Goal: Check status: Check status

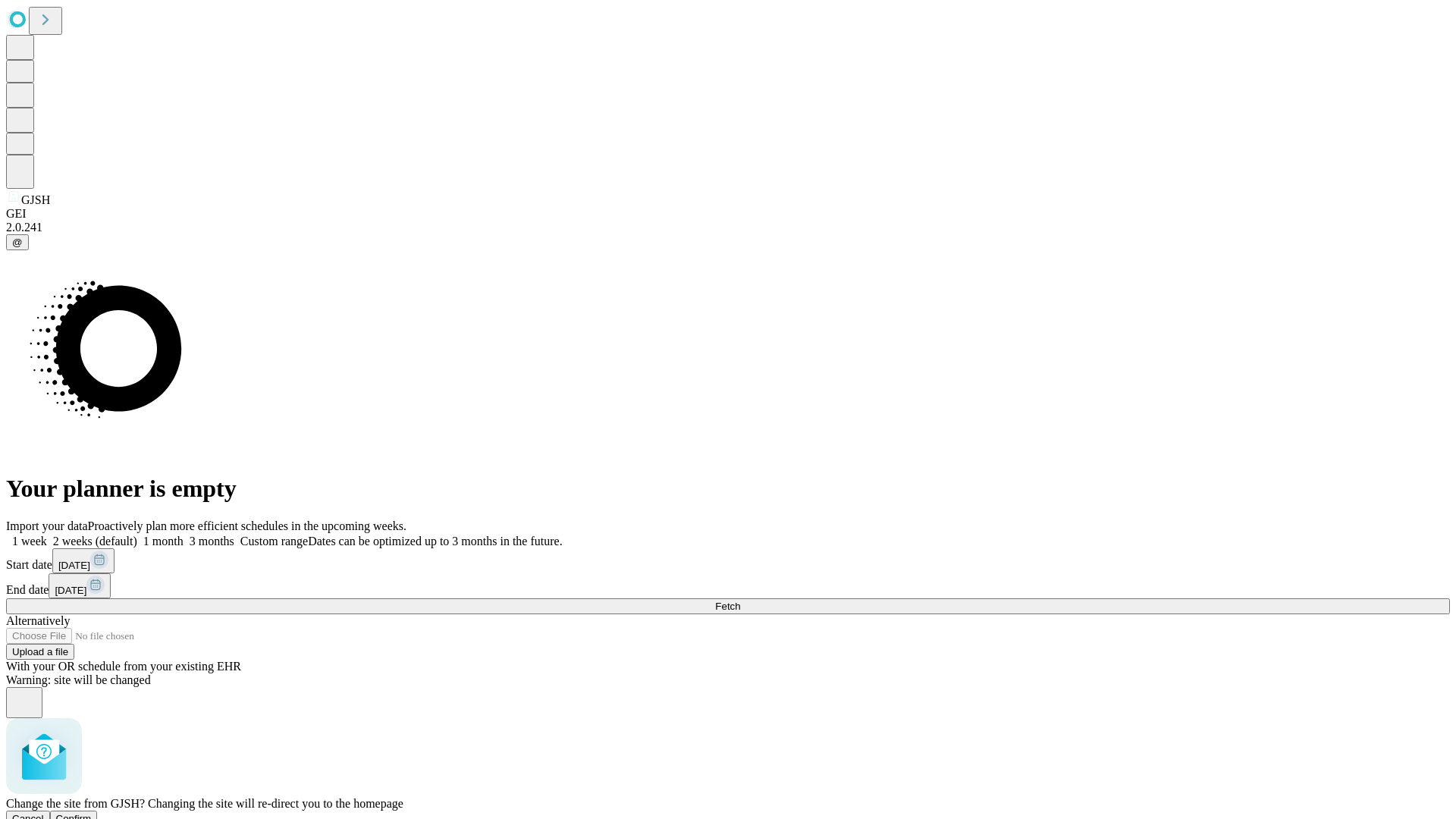
click at [92, 813] on span "Confirm" at bounding box center [74, 818] width 36 height 12
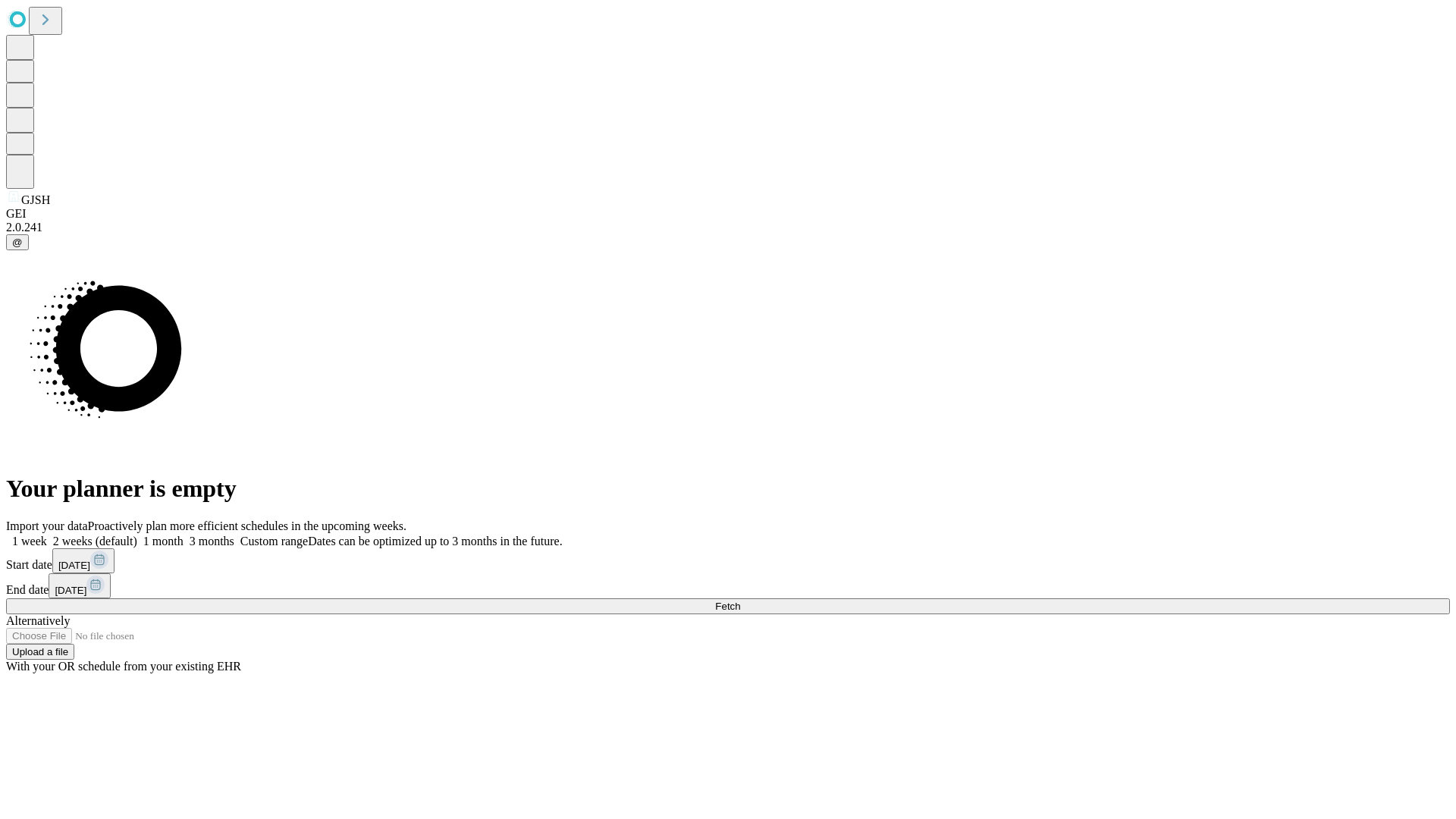
click at [138, 535] on label "2 weeks (default)" at bounding box center [92, 541] width 90 height 13
click at [740, 600] on span "Fetch" at bounding box center [727, 606] width 25 height 12
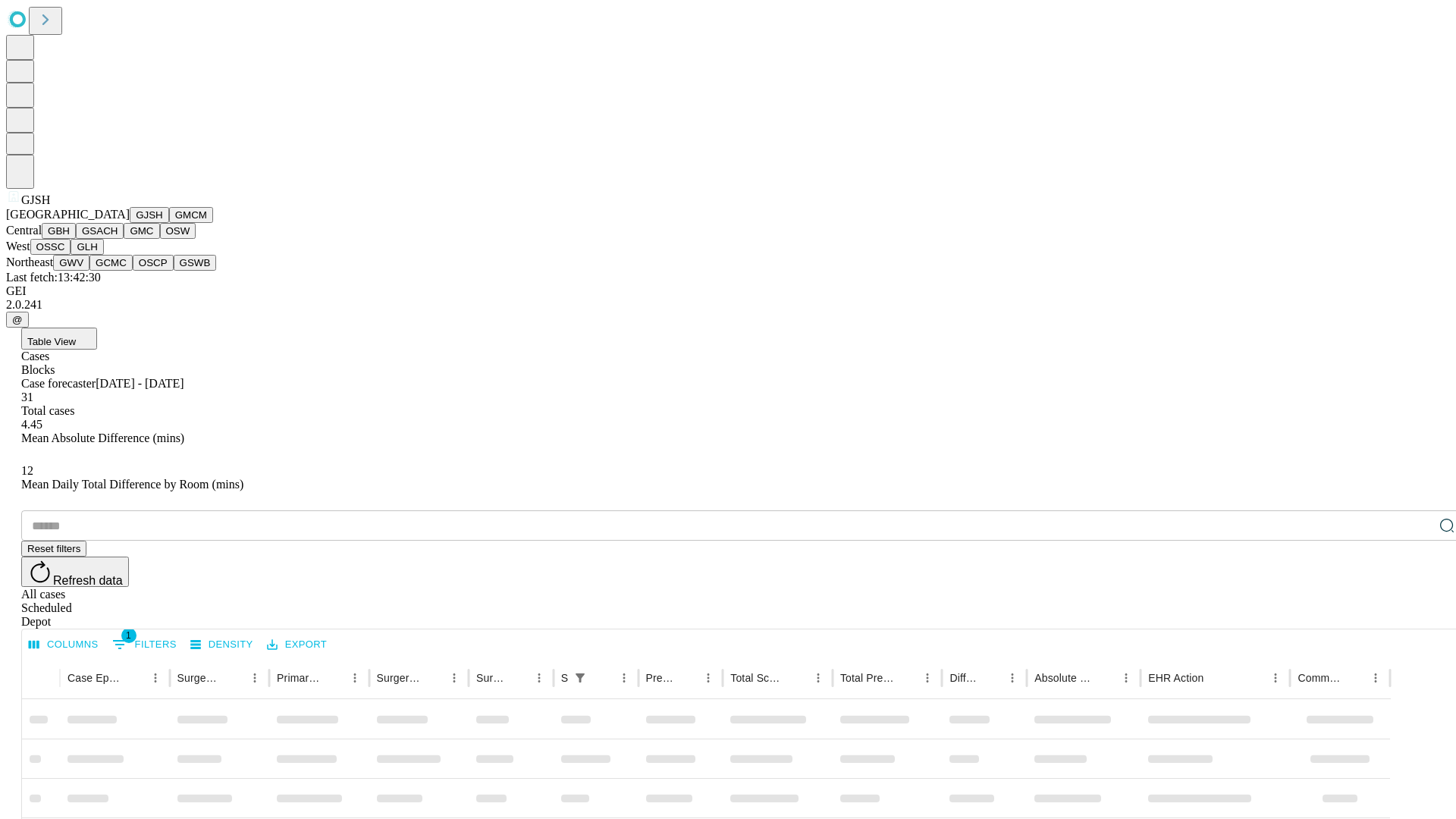
click at [169, 223] on button "GMCM" at bounding box center [191, 215] width 44 height 16
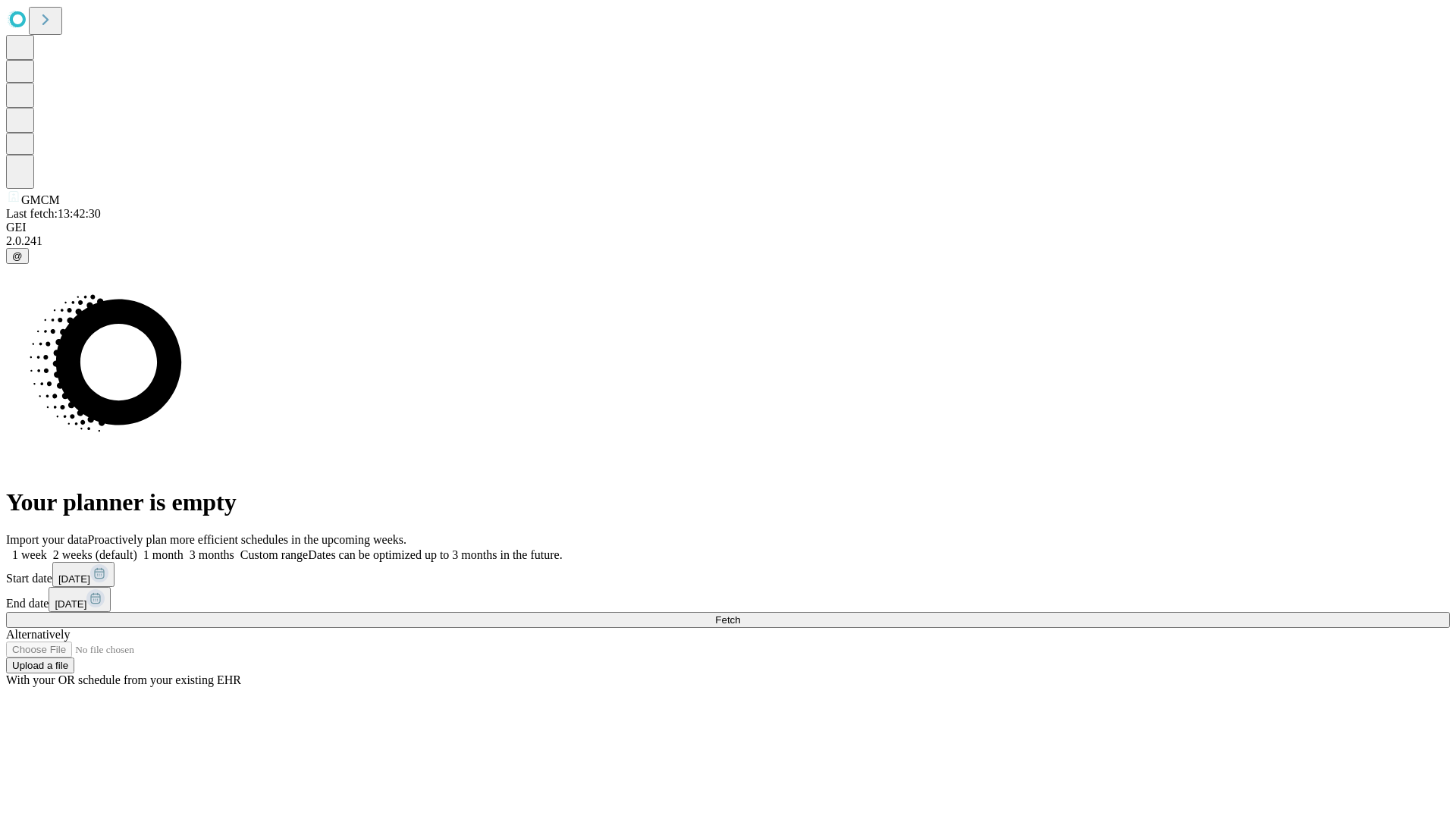
click at [138, 548] on label "2 weeks (default)" at bounding box center [92, 554] width 90 height 13
click at [740, 614] on span "Fetch" at bounding box center [727, 620] width 25 height 12
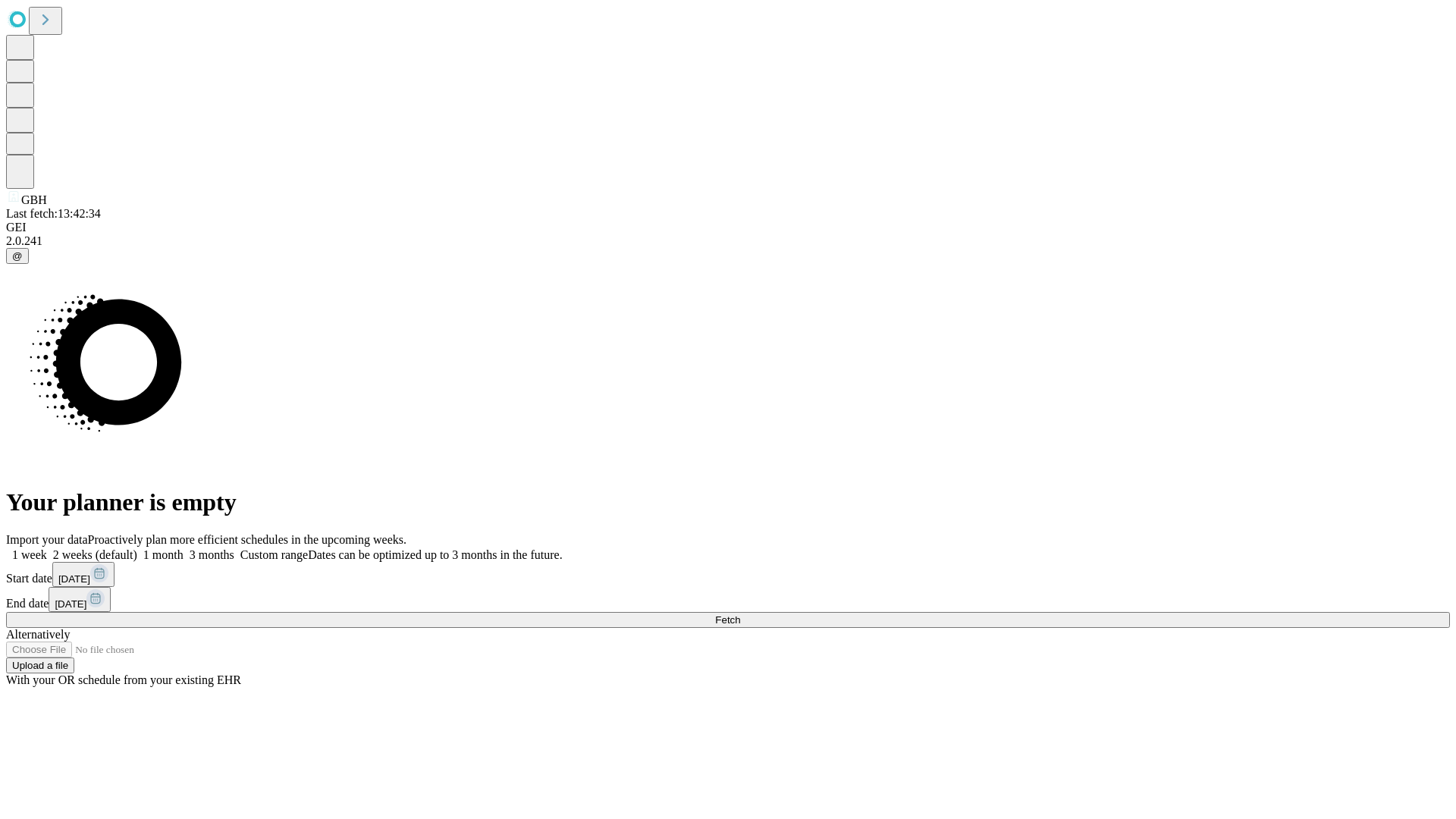
click at [138, 548] on label "2 weeks (default)" at bounding box center [92, 554] width 90 height 13
click at [740, 614] on span "Fetch" at bounding box center [727, 620] width 25 height 12
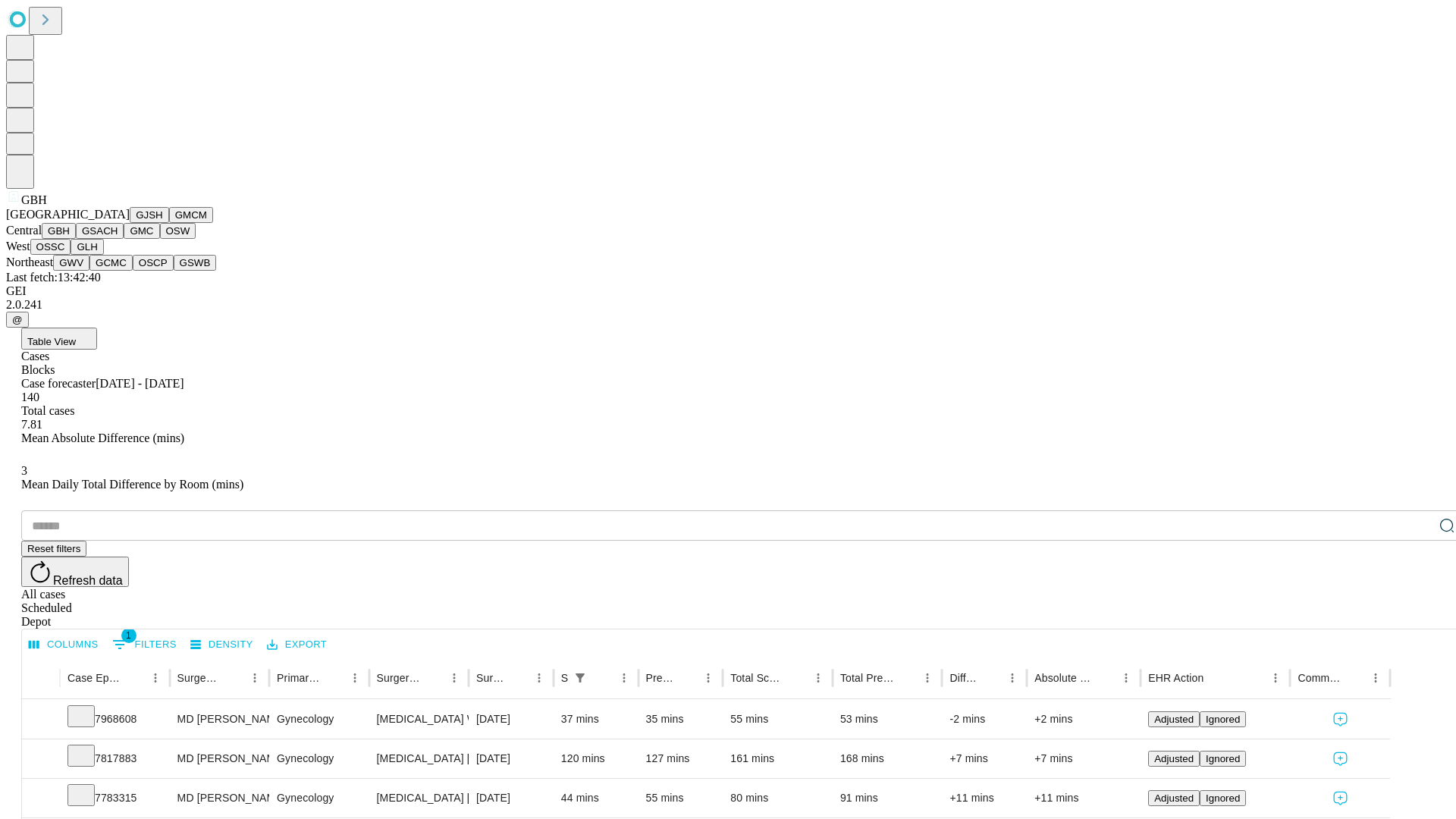
click at [117, 239] on button "GSACH" at bounding box center [100, 230] width 48 height 16
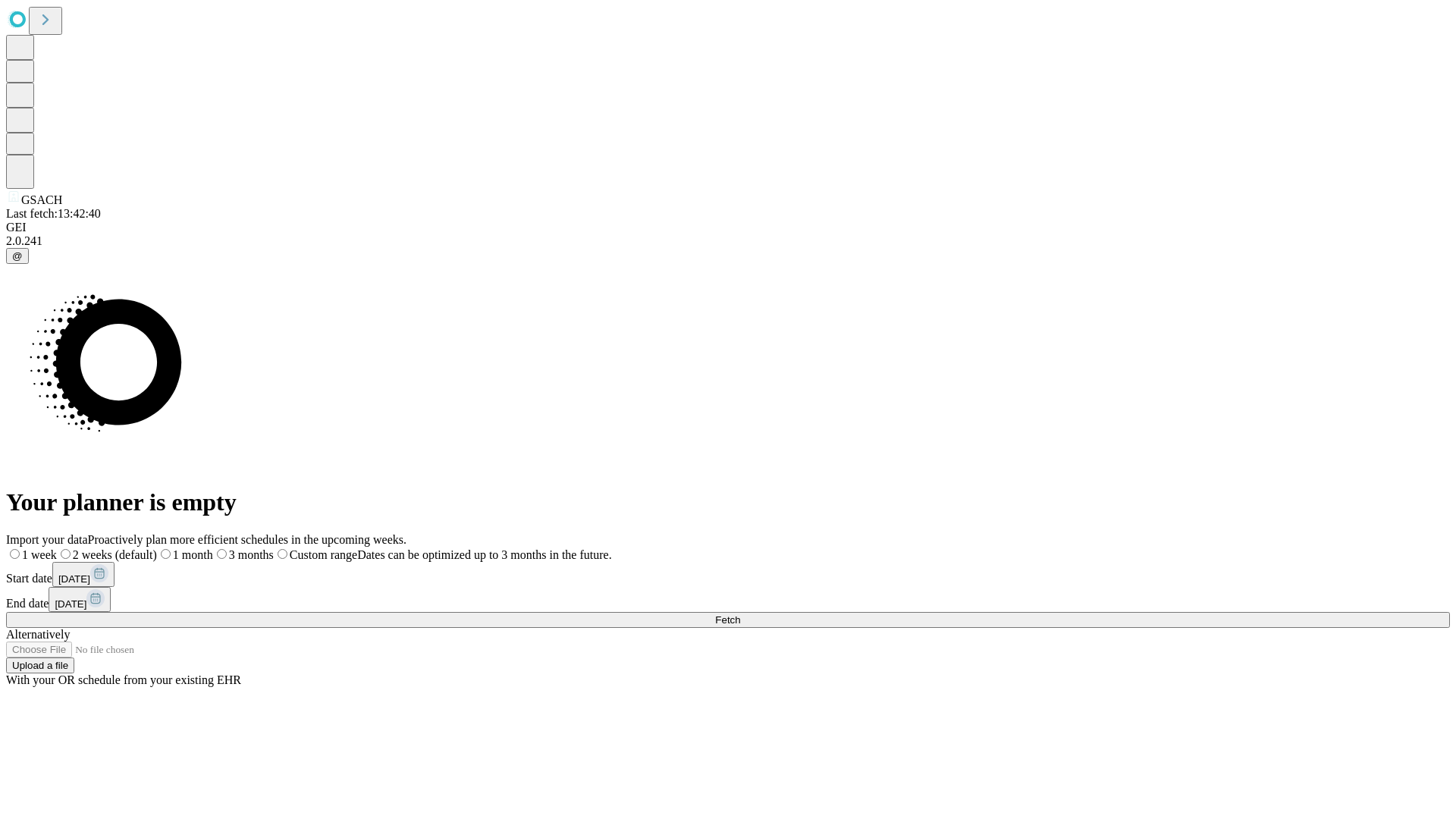
click at [157, 548] on label "2 weeks (default)" at bounding box center [107, 554] width 100 height 13
click at [740, 614] on span "Fetch" at bounding box center [727, 620] width 25 height 12
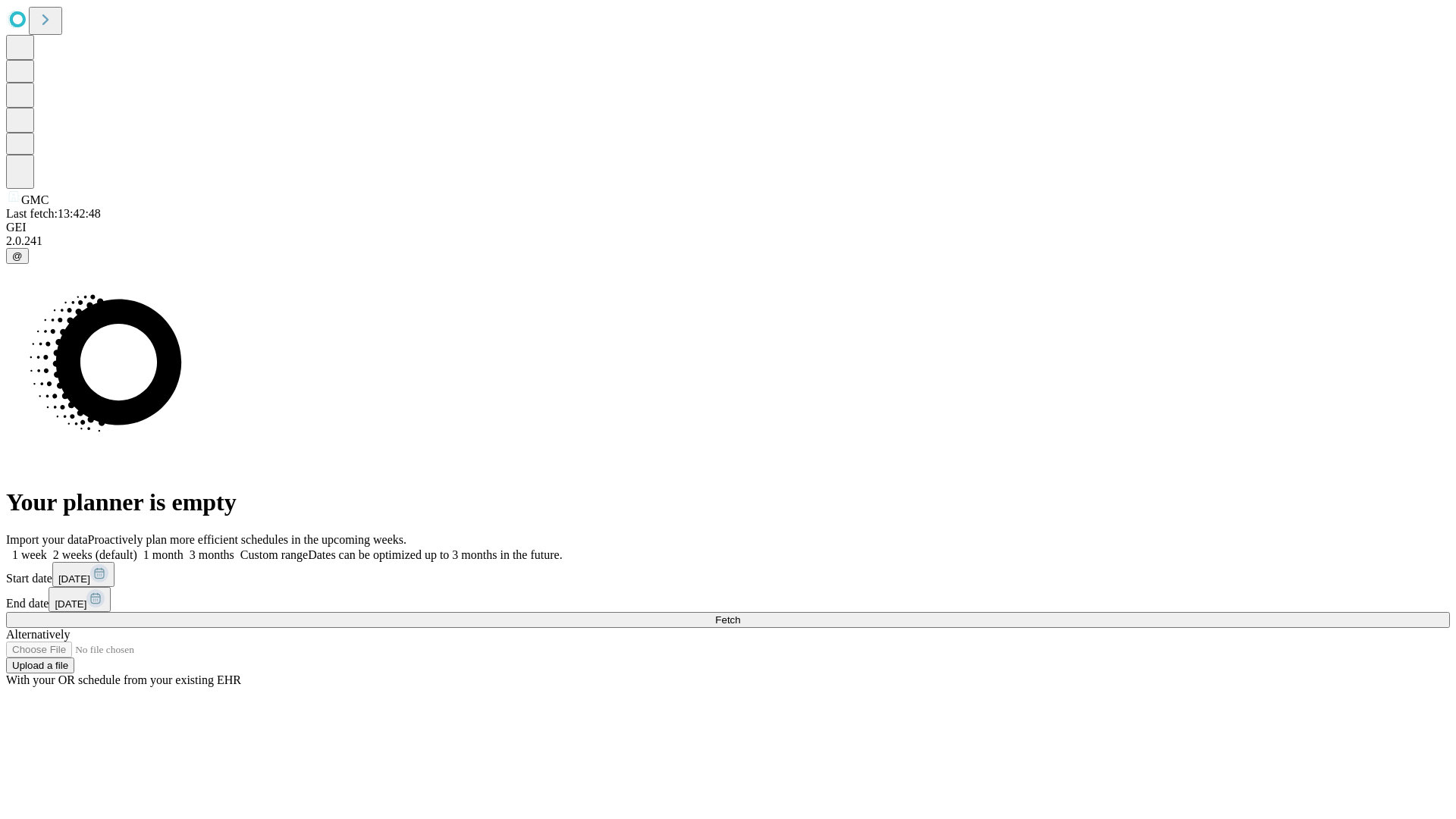
click at [138, 548] on label "2 weeks (default)" at bounding box center [92, 554] width 90 height 13
click at [740, 614] on span "Fetch" at bounding box center [727, 620] width 25 height 12
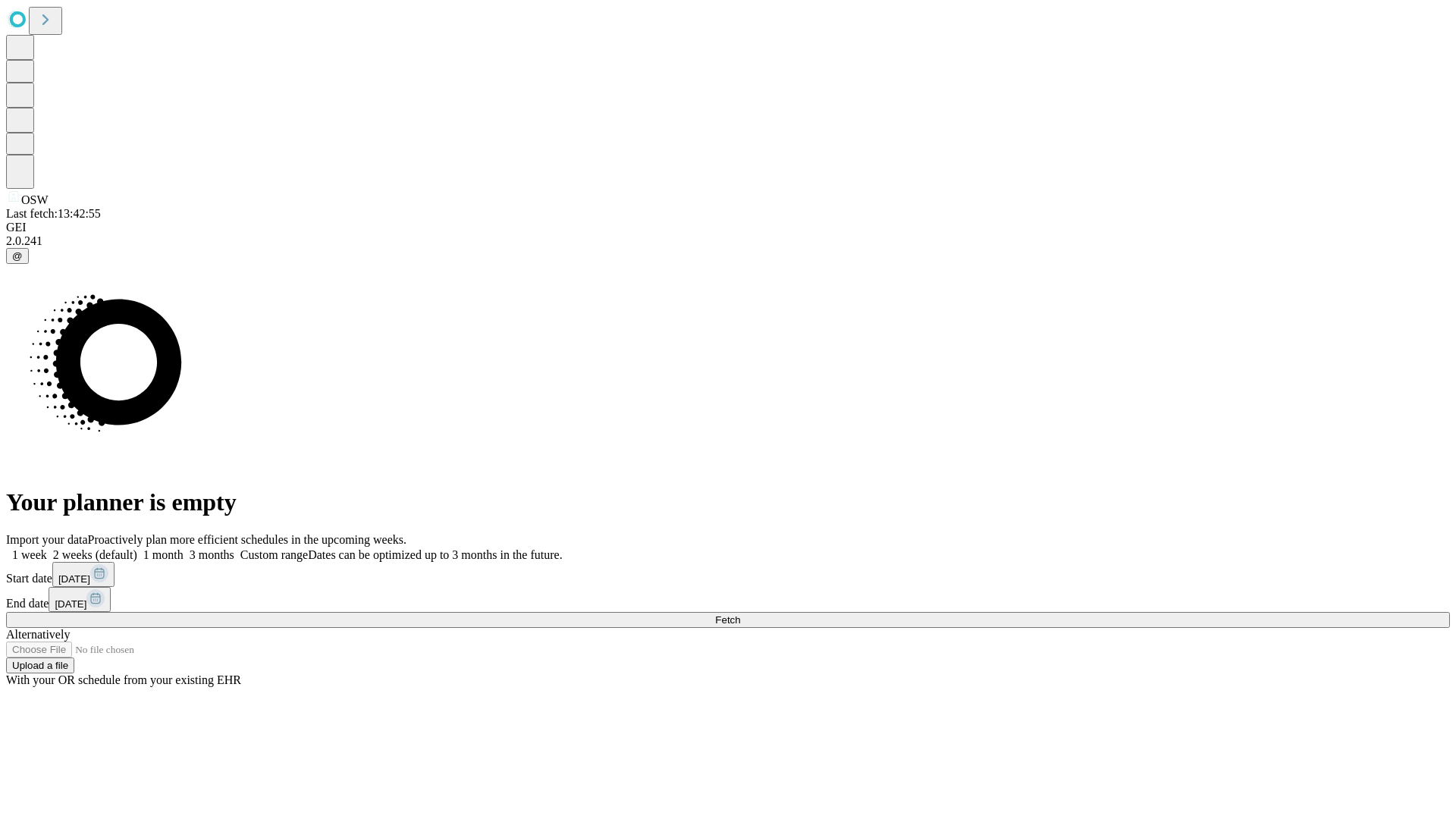
click at [138, 548] on label "2 weeks (default)" at bounding box center [92, 554] width 90 height 13
click at [740, 614] on span "Fetch" at bounding box center [727, 620] width 25 height 12
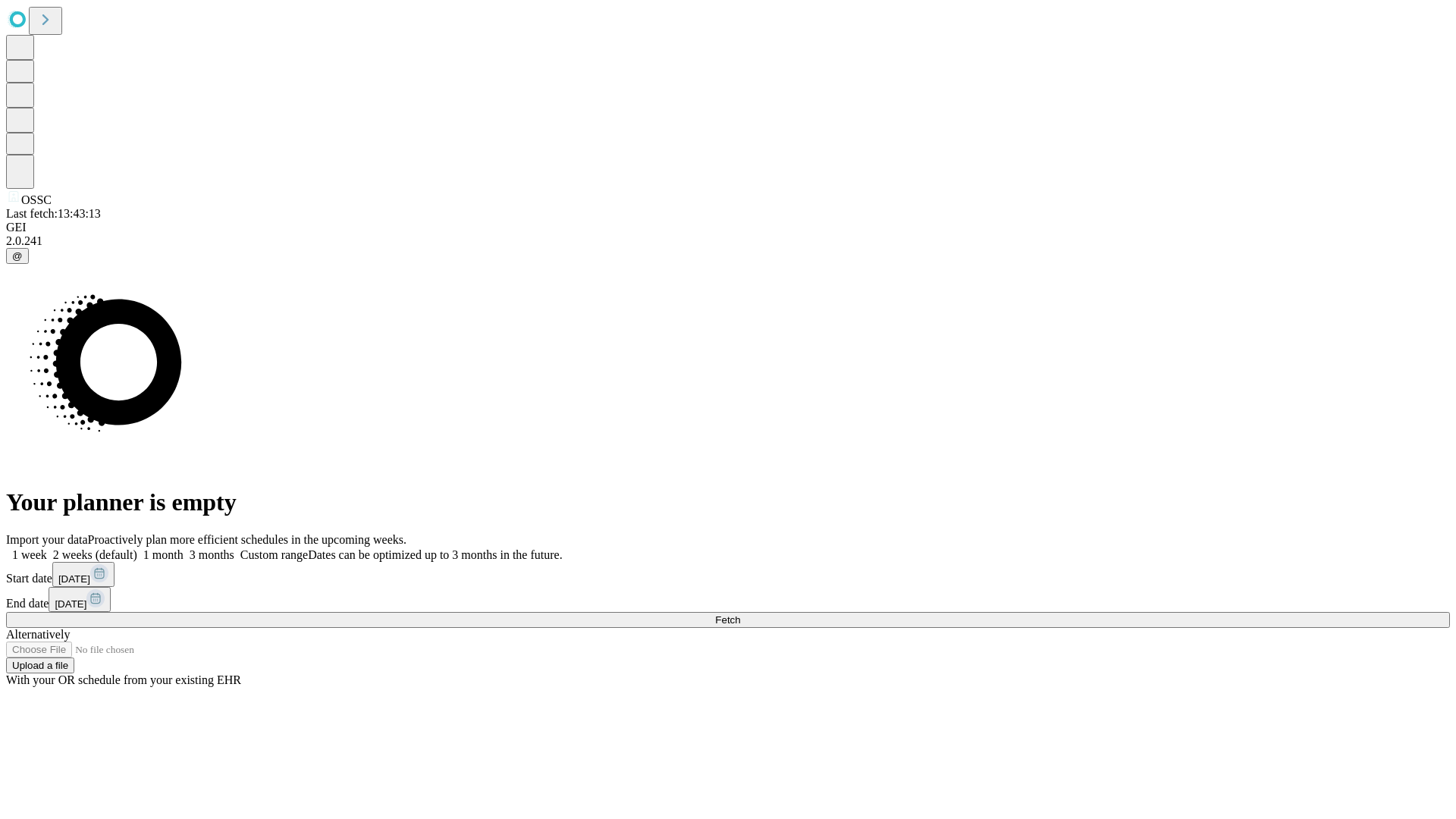
click at [138, 548] on label "2 weeks (default)" at bounding box center [92, 554] width 90 height 13
click at [740, 614] on span "Fetch" at bounding box center [727, 620] width 25 height 12
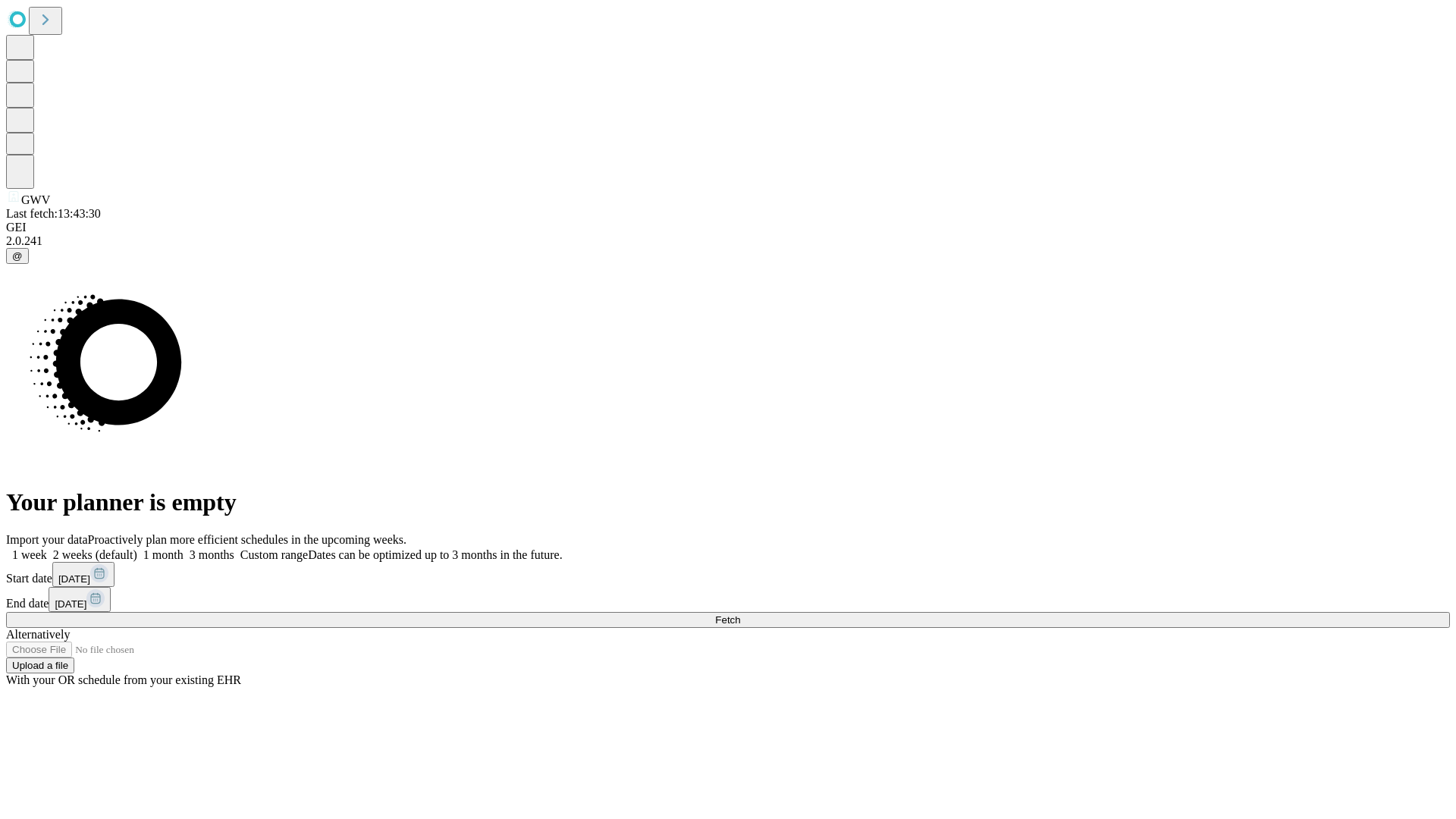
click at [138, 548] on label "2 weeks (default)" at bounding box center [92, 554] width 90 height 13
click at [740, 614] on span "Fetch" at bounding box center [727, 620] width 25 height 12
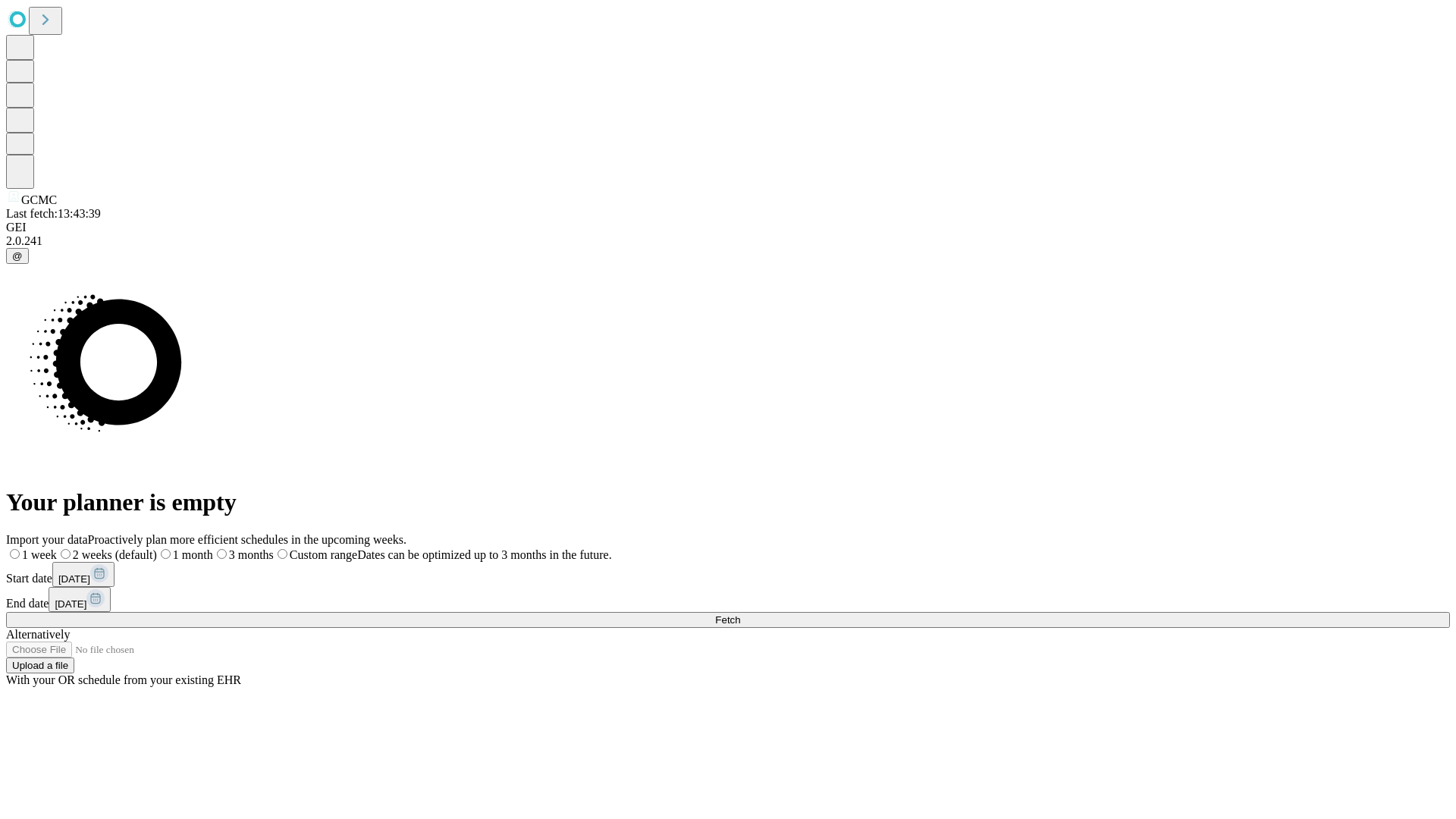
click at [157, 548] on label "2 weeks (default)" at bounding box center [107, 554] width 100 height 13
click at [740, 614] on span "Fetch" at bounding box center [727, 620] width 25 height 12
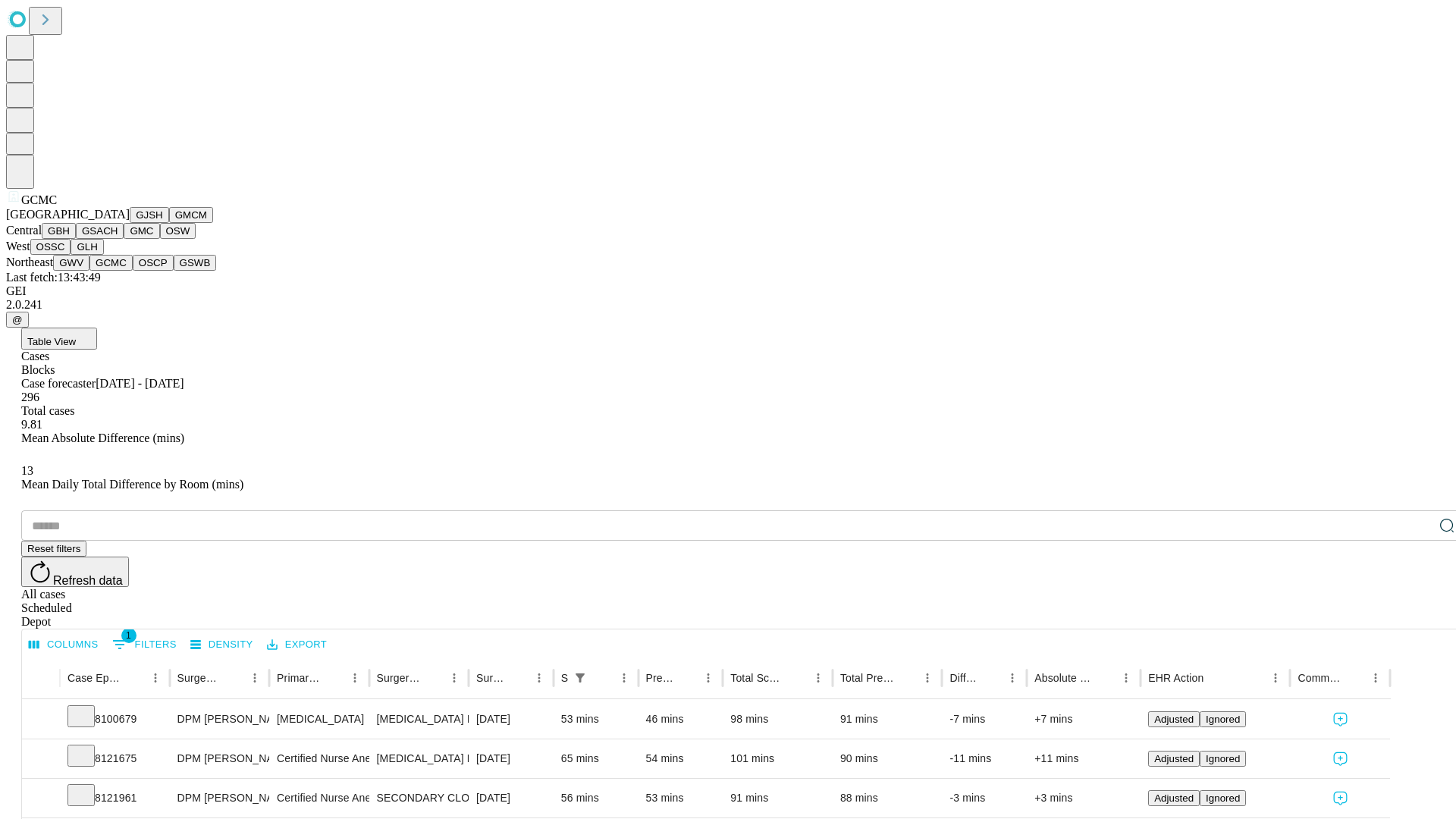
click at [133, 270] on button "OSCP" at bounding box center [153, 263] width 41 height 16
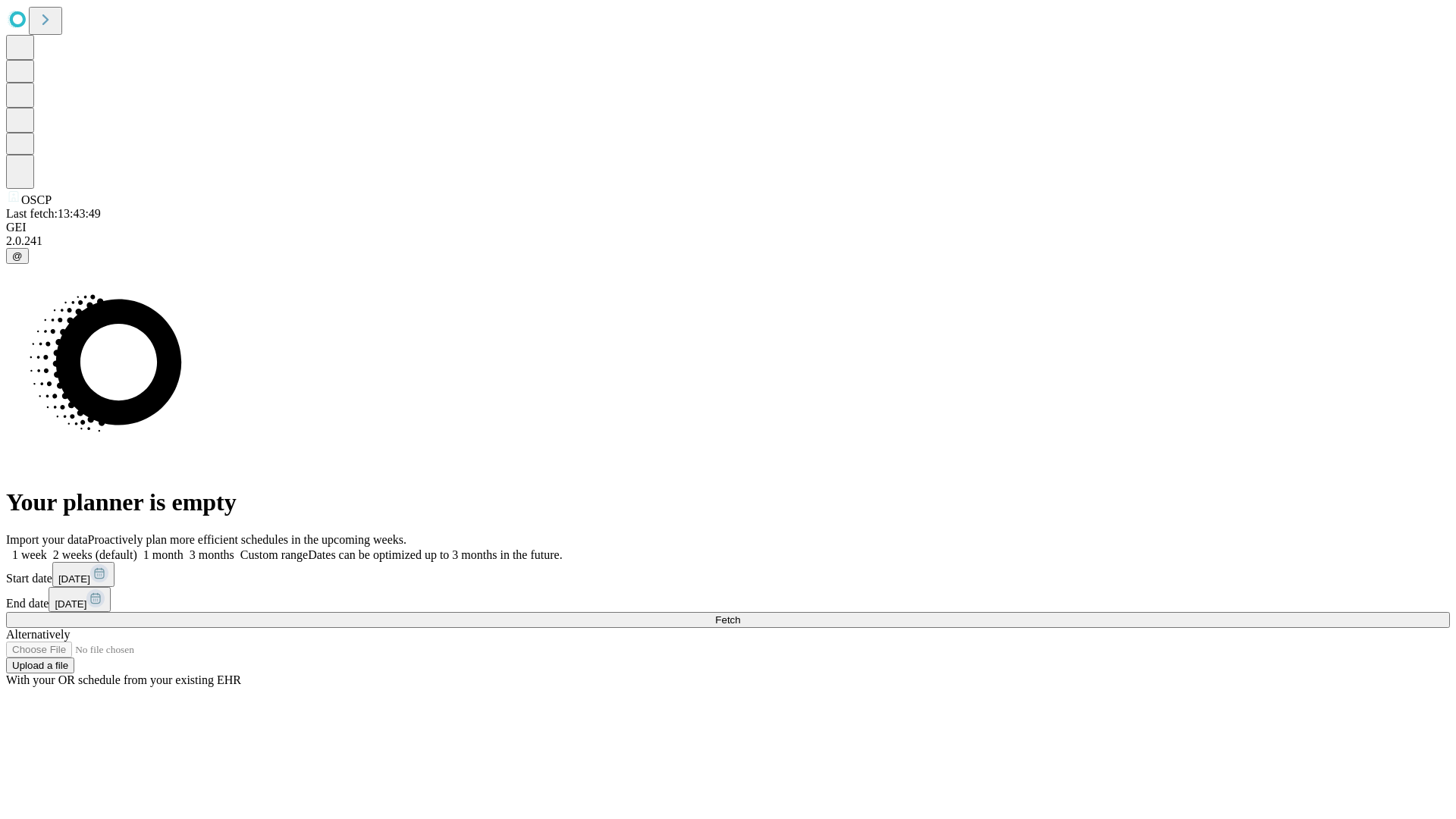
click at [138, 548] on label "2 weeks (default)" at bounding box center [92, 554] width 90 height 13
click at [740, 614] on span "Fetch" at bounding box center [727, 620] width 25 height 12
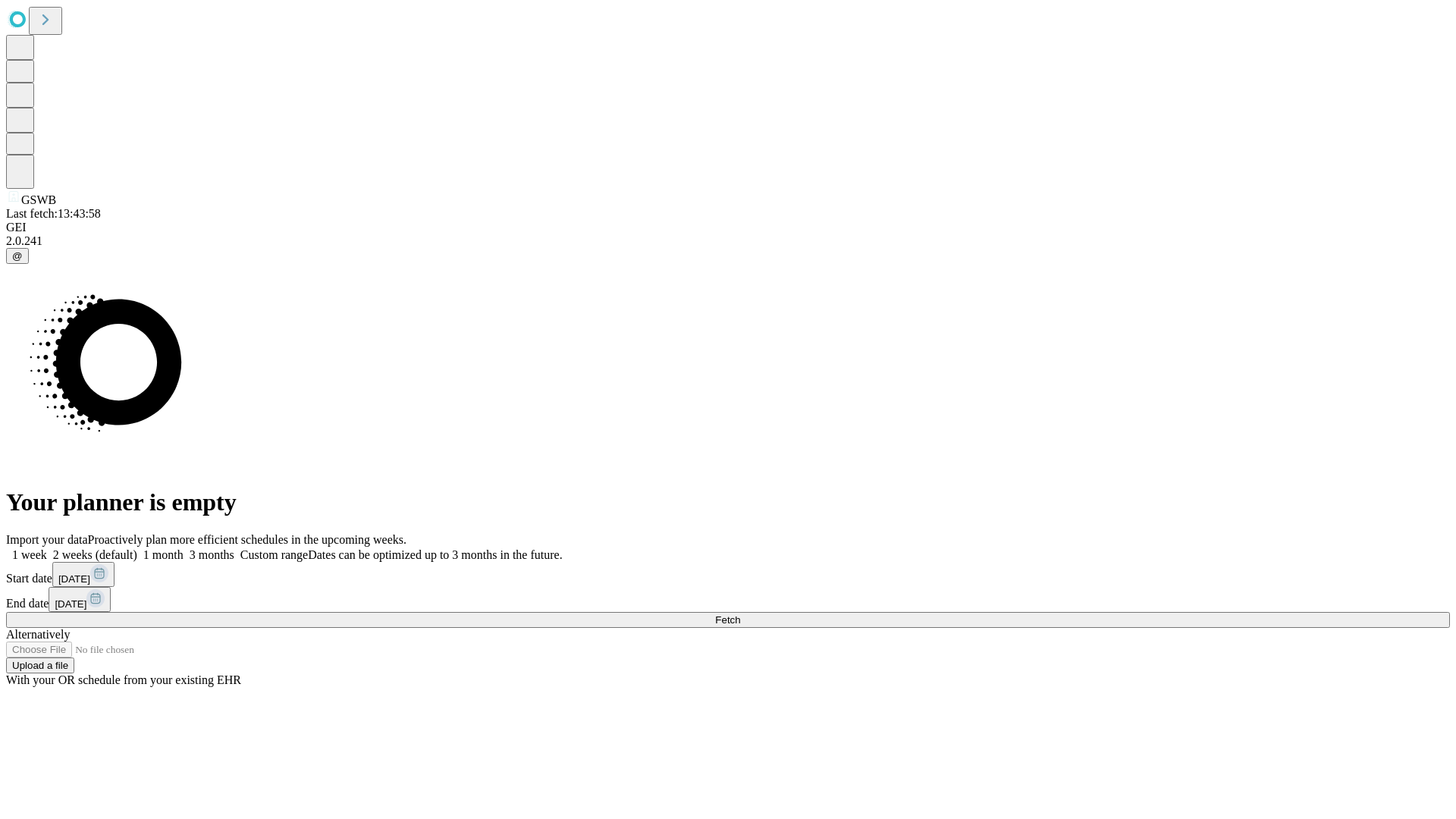
click at [740, 614] on span "Fetch" at bounding box center [727, 620] width 25 height 12
